Goal: Task Accomplishment & Management: Use online tool/utility

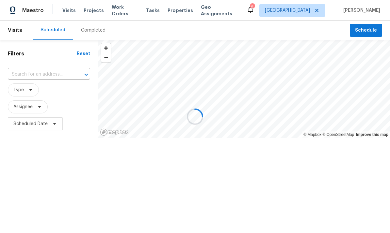
click at [127, 12] on div at bounding box center [195, 116] width 390 height 233
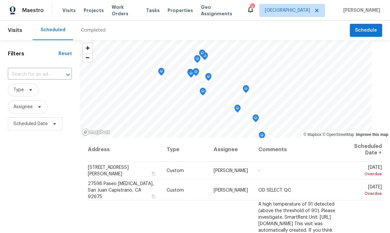
click at [126, 8] on span "Work Orders" at bounding box center [125, 10] width 26 height 13
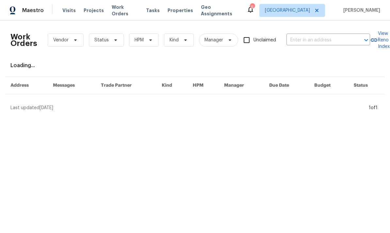
click at [309, 40] on input "text" at bounding box center [318, 40] width 65 height 10
type input "2"
type input "via sis"
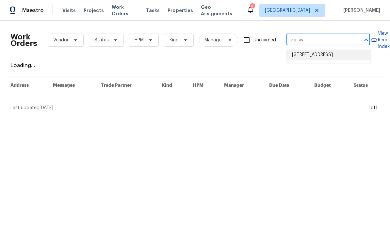
click at [329, 57] on li "[STREET_ADDRESS]" at bounding box center [329, 55] width 84 height 11
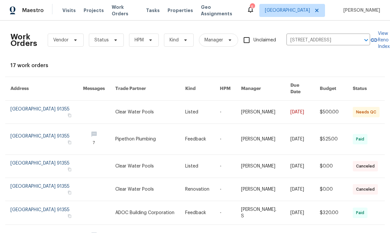
click at [38, 104] on link at bounding box center [46, 112] width 72 height 23
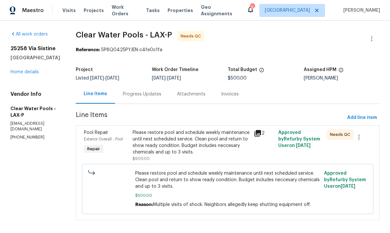
scroll to position [6, 0]
click at [163, 147] on div "Please restore pool and schedule weekly maintenance until next scheduled servic…" at bounding box center [192, 143] width 118 height 26
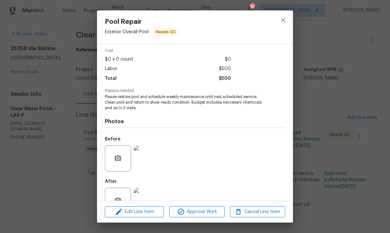
scroll to position [28, 0]
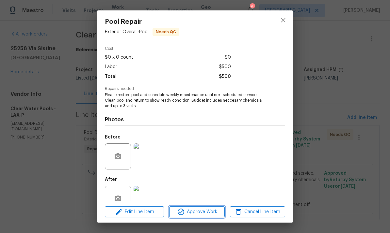
click at [210, 215] on span "Approve Work" at bounding box center [196, 212] width 51 height 8
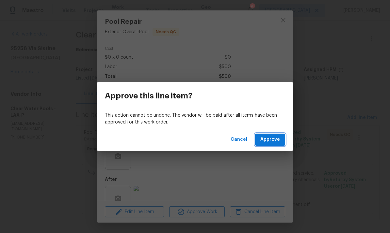
click at [273, 144] on span "Approve" at bounding box center [270, 140] width 20 height 8
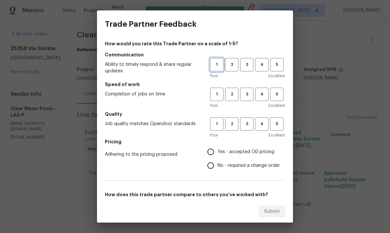
click at [219, 64] on span "1" at bounding box center [217, 65] width 12 height 8
click at [216, 94] on span "1" at bounding box center [217, 95] width 12 height 8
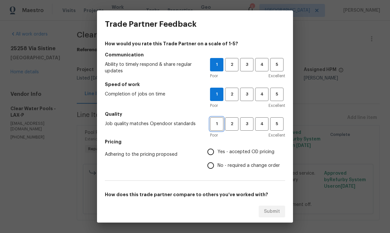
click at [216, 125] on span "1" at bounding box center [217, 124] width 12 height 8
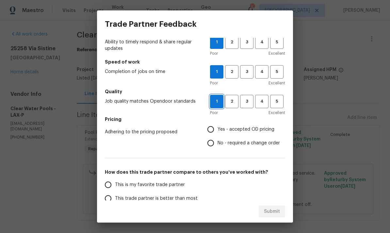
scroll to position [23, 0]
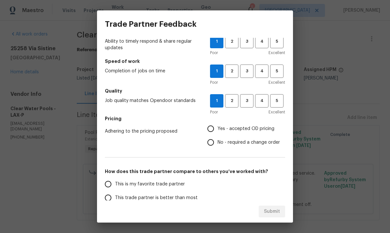
click at [210, 129] on input "Yes - accepted OD pricing" at bounding box center [211, 129] width 14 height 14
radio input "true"
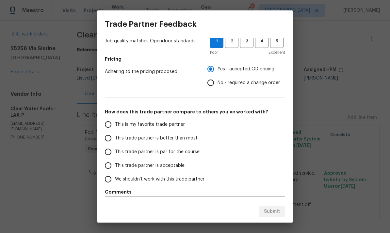
scroll to position [82, 0]
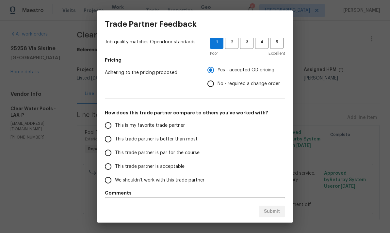
click at [113, 154] on input "This trade partner is par for the course" at bounding box center [108, 153] width 14 height 14
radio input "false"
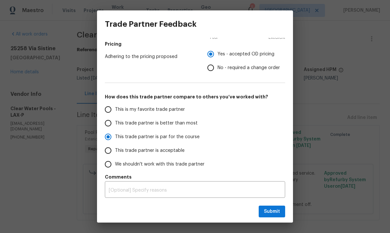
scroll to position [98, 0]
click at [110, 166] on input "We shouldn't work with this trade partner" at bounding box center [108, 165] width 14 height 14
click at [274, 212] on span "Submit" at bounding box center [272, 212] width 16 height 8
radio input "true"
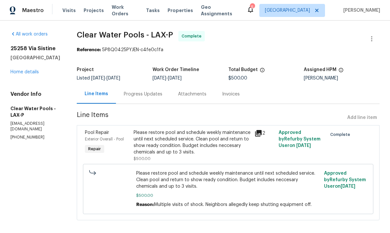
click at [24, 72] on link "Home details" at bounding box center [24, 72] width 28 height 5
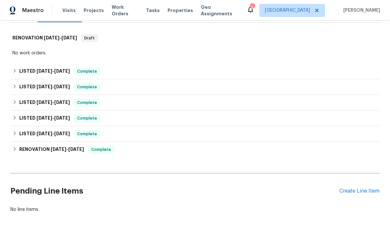
scroll to position [95, 0]
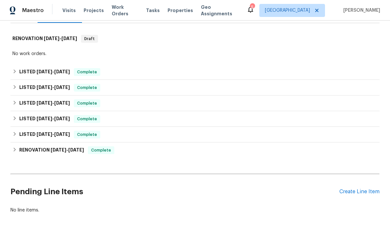
click at [364, 194] on div "Create Line Item" at bounding box center [359, 192] width 40 height 6
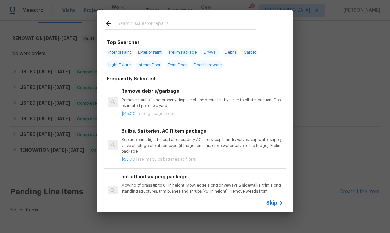
click at [329, 63] on div "Top Searches Interior Paint Exterior Paint Prelim Package Drywall Debris Carpet…" at bounding box center [195, 111] width 390 height 223
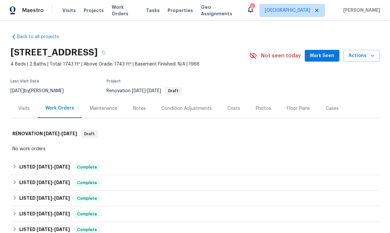
scroll to position [0, 0]
click at [105, 54] on icon "button" at bounding box center [103, 53] width 3 height 4
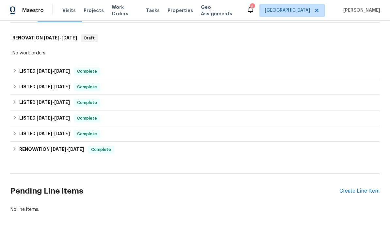
scroll to position [95, 0]
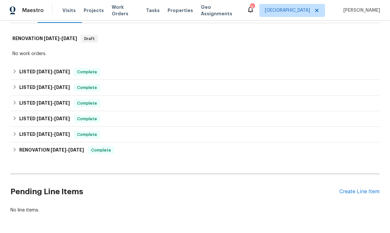
click at [359, 193] on div "Create Line Item" at bounding box center [359, 192] width 40 height 6
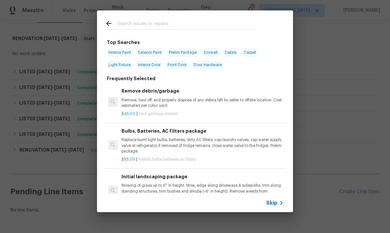
click at [251, 21] on input "text" at bounding box center [186, 25] width 138 height 10
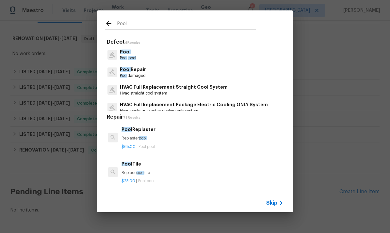
type input "Pool"
click at [247, 55] on div "Pool Pool pool" at bounding box center [195, 55] width 180 height 18
click at [246, 50] on div "Pool Pool pool" at bounding box center [195, 55] width 180 height 18
click at [237, 56] on div "Pool Pool pool" at bounding box center [195, 55] width 180 height 18
click at [132, 77] on p "Pool damaged" at bounding box center [133, 76] width 26 height 6
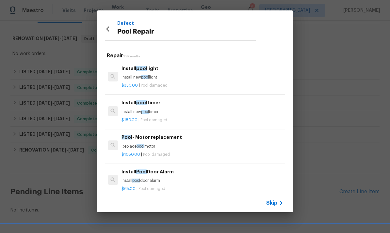
scroll to position [0, 0]
click at [246, 72] on div "Install pool light Install new pool light" at bounding box center [202, 73] width 162 height 16
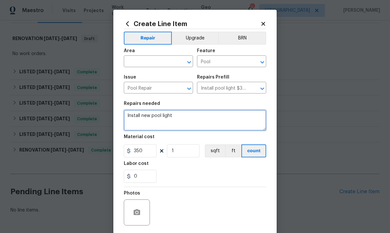
click at [245, 112] on textarea "Install new pool light" at bounding box center [195, 120] width 142 height 21
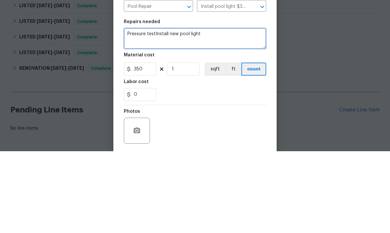
click at [257, 110] on textarea "Pressure testInstall new pool light" at bounding box center [195, 120] width 142 height 21
click at [195, 110] on textarea "Pressure test needed to check for pool pipe le" at bounding box center [195, 120] width 142 height 21
click at [203, 110] on textarea "Pressure test needed to check for pool pipe le" at bounding box center [195, 120] width 142 height 21
click at [252, 110] on textarea "Pressure test needed to check for possible pool pipe le" at bounding box center [195, 120] width 142 height 21
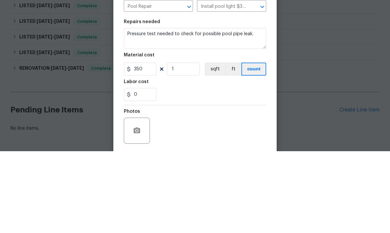
scroll to position [24, 0]
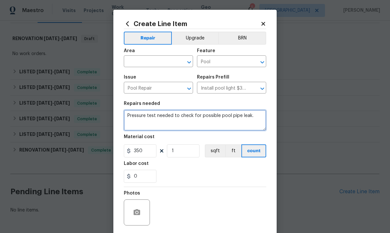
type textarea "Pressure test needed to check for possible pool pipe leak."
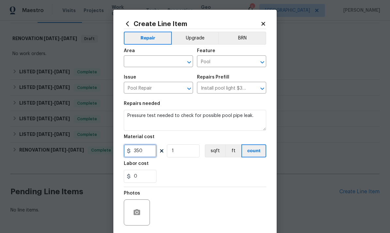
click at [140, 155] on input "350" at bounding box center [140, 151] width 33 height 13
type input "600"
click at [143, 65] on input "text" at bounding box center [149, 62] width 51 height 10
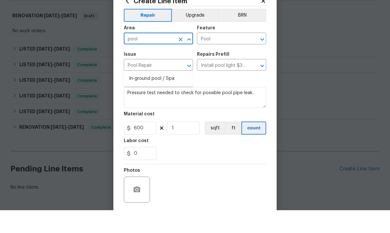
click at [137, 96] on li "In-ground pool / Spa" at bounding box center [158, 101] width 69 height 11
type input "In-ground pool / Spa"
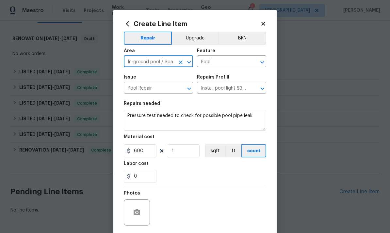
click at [239, 86] on input "Install pool light $350.00" at bounding box center [222, 89] width 51 height 10
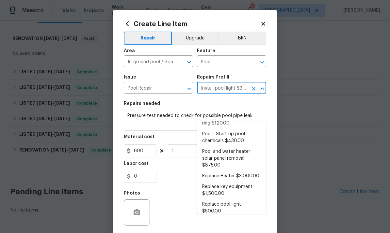
scroll to position [492, 0]
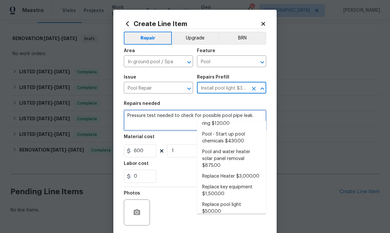
click at [134, 117] on textarea "Pressure test needed to check for possible pool pipe leak." at bounding box center [195, 120] width 142 height 21
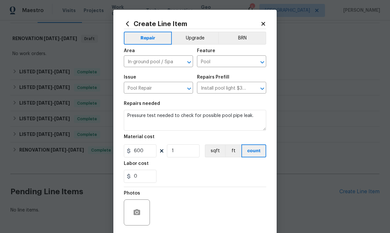
click at [240, 82] on div "Repairs Prefill" at bounding box center [231, 79] width 69 height 8
click at [236, 89] on input "Install pool light $350.00" at bounding box center [222, 89] width 51 height 10
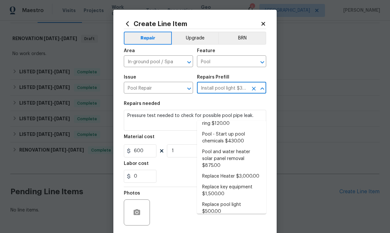
click at [263, 23] on icon at bounding box center [263, 24] width 4 height 4
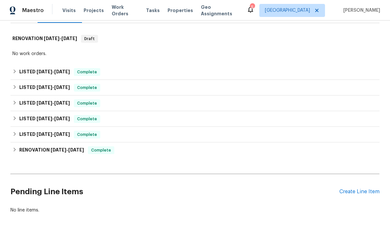
click at [362, 189] on div "Create Line Item" at bounding box center [359, 192] width 40 height 6
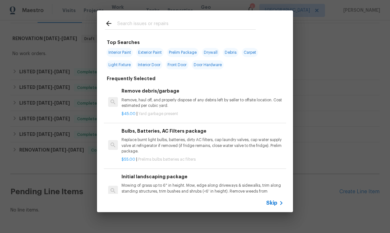
click at [259, 25] on div at bounding box center [180, 23] width 167 height 26
click at [253, 20] on input "text" at bounding box center [186, 25] width 138 height 10
type input "Pool"
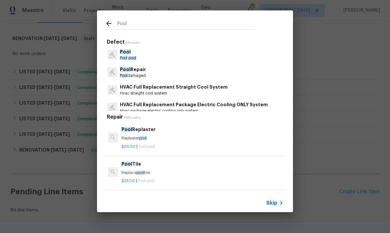
click at [125, 52] on span "Pool" at bounding box center [125, 52] width 11 height 5
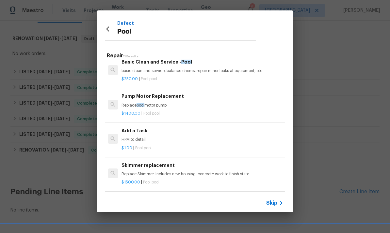
scroll to position [190, 0]
click at [244, 138] on p "HPM to detail" at bounding box center [202, 140] width 162 height 6
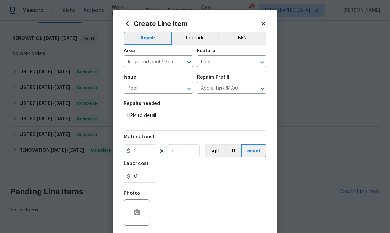
click at [243, 139] on div "Material cost" at bounding box center [195, 139] width 142 height 8
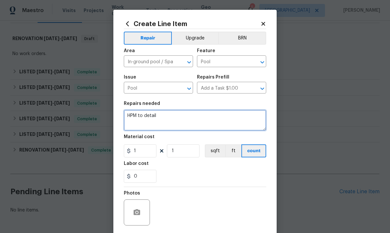
click at [239, 119] on textarea "HPM to detail" at bounding box center [195, 120] width 142 height 21
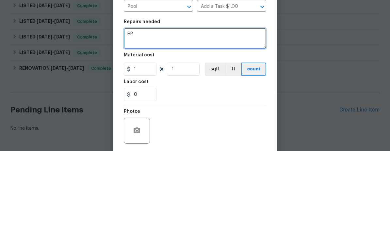
type textarea "H"
click at [134, 110] on textarea at bounding box center [195, 120] width 142 height 21
paste textarea "Pressure test needed to check for possible pool pipe leak."
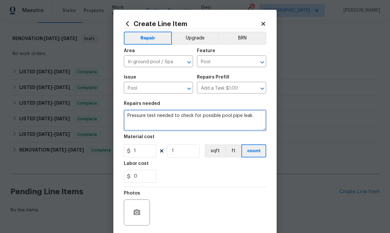
type textarea "Pressure test needed to check for possible pool pipe leak."
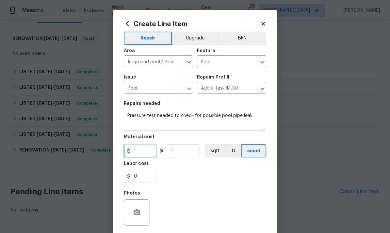
click at [141, 156] on input "1" at bounding box center [140, 151] width 33 height 13
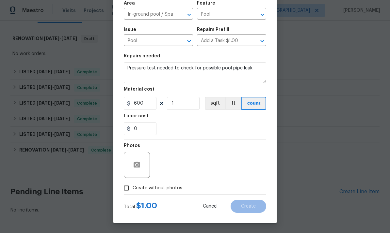
scroll to position [49, 0]
type input "600"
click at [249, 130] on div "0" at bounding box center [195, 128] width 142 height 13
click at [140, 164] on icon "button" at bounding box center [137, 165] width 7 height 6
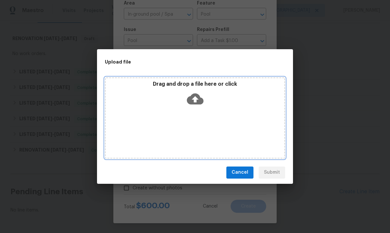
click at [195, 104] on icon at bounding box center [195, 98] width 17 height 11
click at [197, 101] on icon at bounding box center [195, 98] width 17 height 11
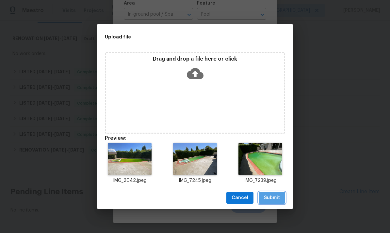
click at [275, 196] on span "Submit" at bounding box center [272, 198] width 16 height 8
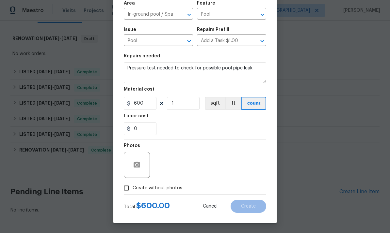
click at [127, 191] on input "Create without photos" at bounding box center [126, 188] width 12 height 12
checkbox input "true"
click at [244, 167] on textarea at bounding box center [210, 165] width 111 height 26
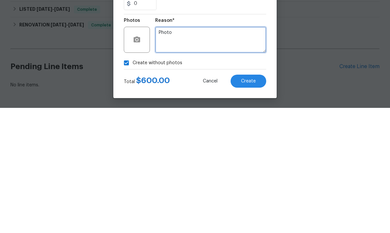
type textarea "Photos"
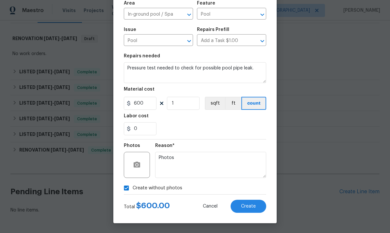
checkbox input "false"
click at [252, 208] on span "Create" at bounding box center [248, 206] width 15 height 5
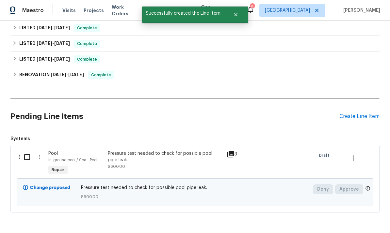
scroll to position [170, 0]
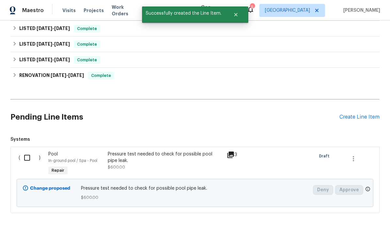
click at [27, 151] on input "checkbox" at bounding box center [29, 158] width 19 height 14
checkbox input "true"
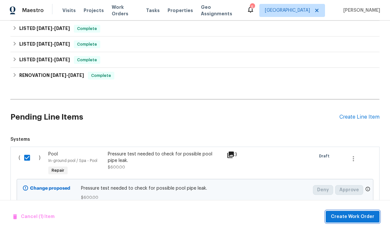
click at [356, 216] on span "Create Work Order" at bounding box center [352, 217] width 43 height 8
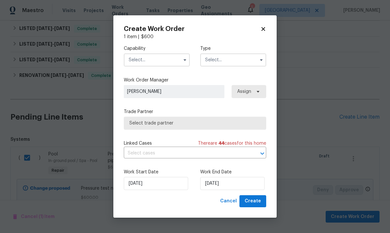
click at [156, 63] on input "text" at bounding box center [157, 60] width 66 height 13
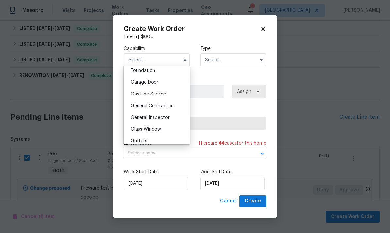
scroll to position [280, 0]
click at [174, 106] on div "General Contractor" at bounding box center [156, 107] width 63 height 12
type input "General Contractor"
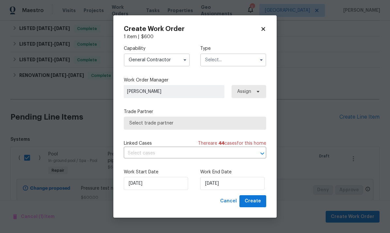
click at [240, 56] on input "text" at bounding box center [233, 60] width 66 height 13
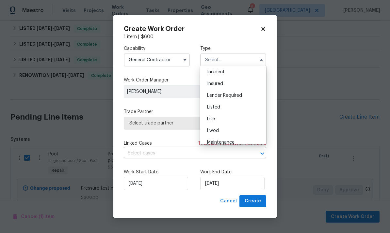
scroll to position [36, 0]
click at [226, 110] on div "Listed" at bounding box center [233, 108] width 63 height 12
type input "Listed"
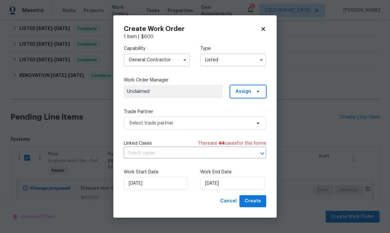
click at [250, 87] on span "Assign" at bounding box center [248, 91] width 36 height 13
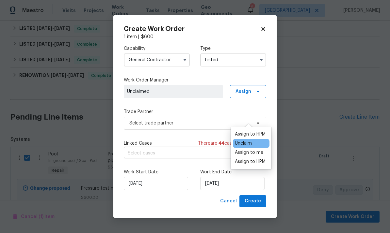
click at [257, 150] on div "Assign to me" at bounding box center [249, 153] width 28 height 7
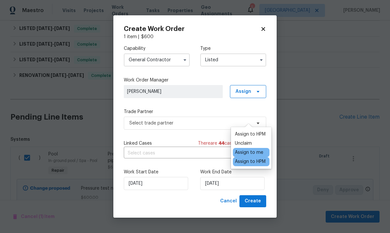
click at [227, 72] on div "Capability General [DEMOGRAPHIC_DATA] Type Listed Work Order Manager [PERSON_NA…" at bounding box center [195, 117] width 142 height 155
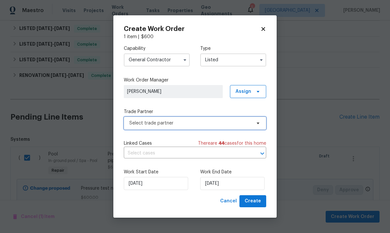
click at [252, 122] on span "Select trade partner" at bounding box center [195, 123] width 142 height 13
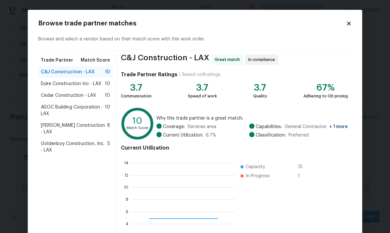
scroll to position [91, 104]
click at [51, 124] on span "[PERSON_NAME] Construction - LAX" at bounding box center [74, 128] width 66 height 13
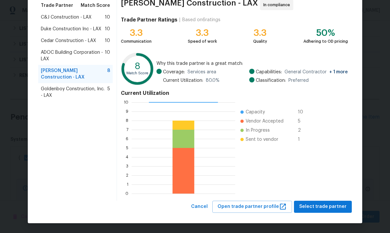
scroll to position [55, 0]
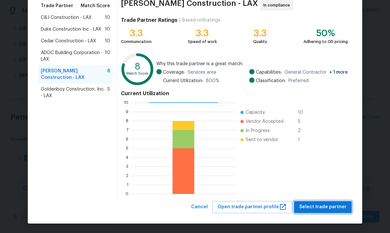
click at [338, 206] on span "Select trade partner" at bounding box center [322, 207] width 47 height 8
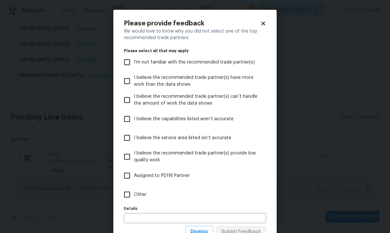
scroll to position [0, 0]
click at [127, 195] on input "Other" at bounding box center [127, 195] width 14 height 14
checkbox input "true"
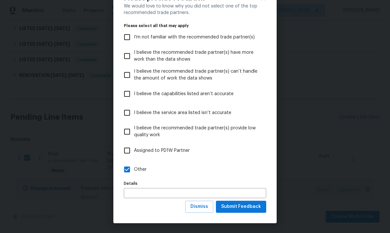
scroll to position [25, 0]
click at [251, 209] on span "Submit Feedback" at bounding box center [241, 207] width 40 height 8
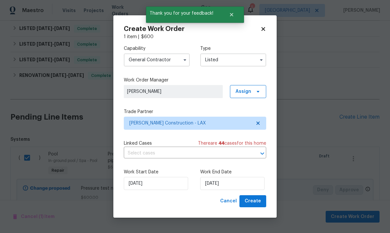
scroll to position [0, 0]
click at [255, 199] on span "Create" at bounding box center [253, 202] width 16 height 8
checkbox input "false"
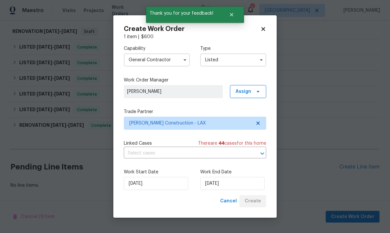
scroll to position [128, 0]
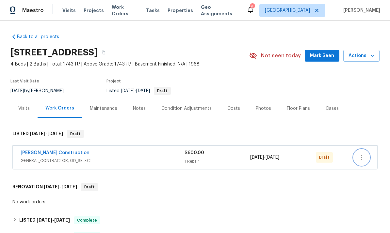
click at [361, 157] on icon "button" at bounding box center [361, 157] width 1 height 5
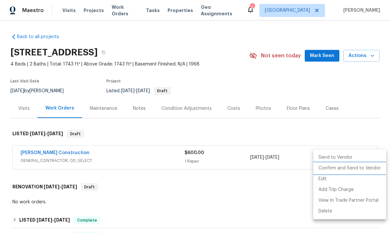
click at [364, 170] on li "Confirm and Send to Vendor" at bounding box center [349, 168] width 73 height 11
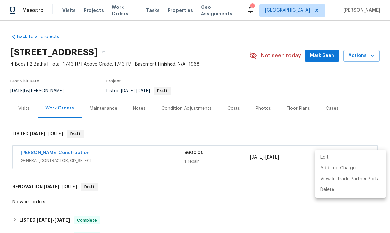
click at [312, 78] on div at bounding box center [195, 116] width 390 height 233
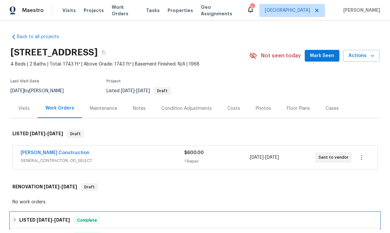
click at [217, 227] on div "LISTED 5/30/25 - 8/9/25 Complete" at bounding box center [194, 221] width 369 height 16
